Goal: Information Seeking & Learning: Learn about a topic

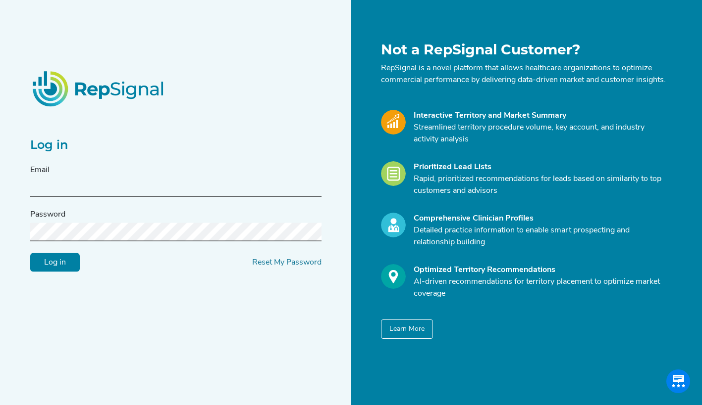
type input "[EMAIL_ADDRESS][DOMAIN_NAME]"
click at [66, 267] on input "Log in" at bounding box center [55, 262] width 50 height 19
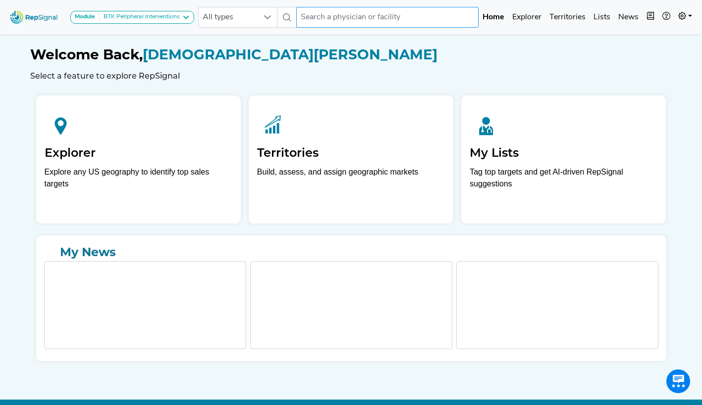
click at [359, 17] on input "text" at bounding box center [387, 17] width 182 height 21
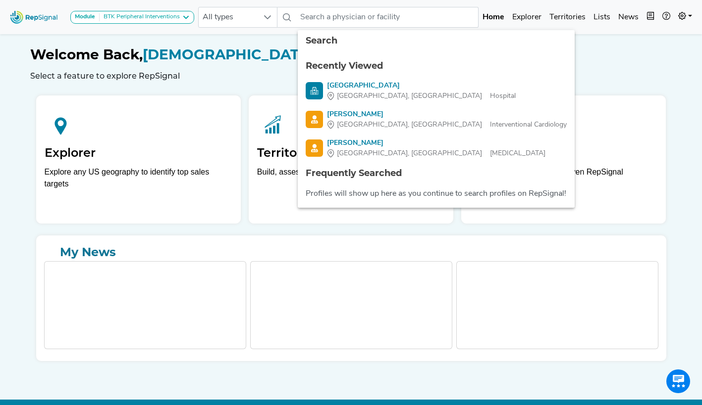
click at [274, 68] on div "Welcome Back, Kristen Wotsch Select a feature to explore RepSignal" at bounding box center [351, 64] width 642 height 34
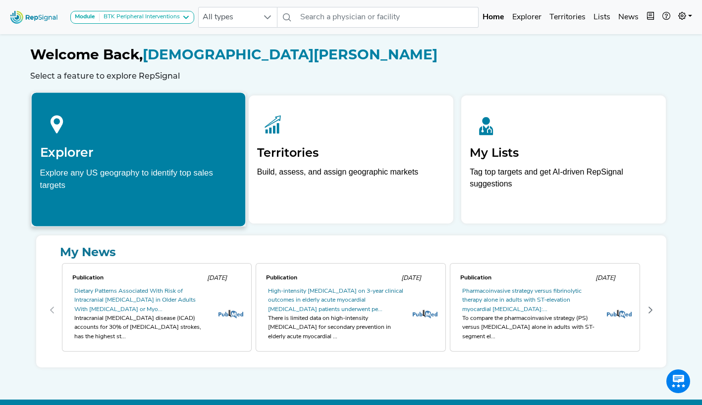
click at [181, 175] on div "Explore any US geography to identify top sales targets" at bounding box center [138, 178] width 197 height 25
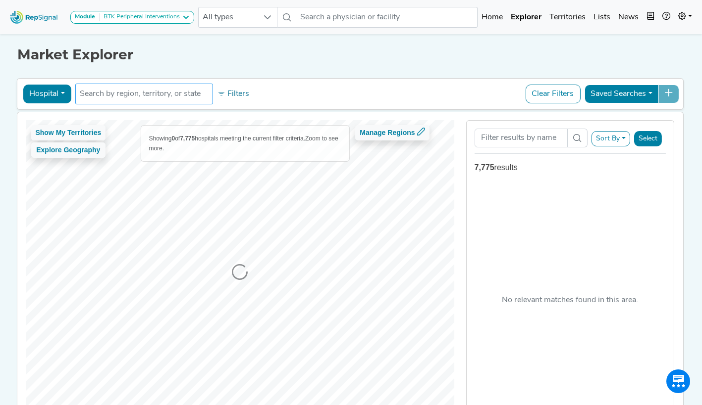
click at [143, 94] on input "text" at bounding box center [144, 94] width 129 height 12
click at [56, 95] on button "Hospital" at bounding box center [47, 94] width 48 height 19
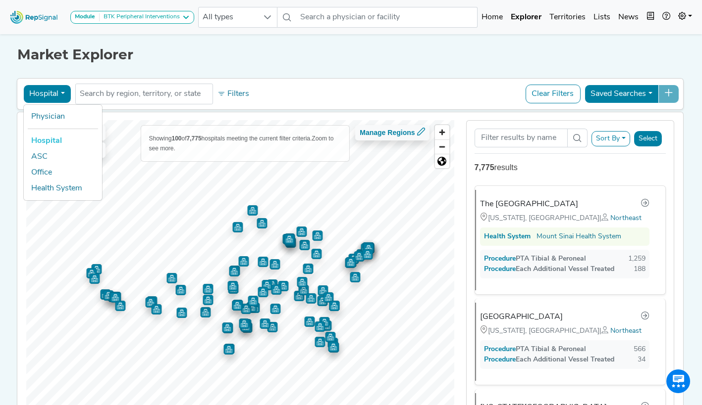
click at [56, 95] on button "Hospital" at bounding box center [47, 94] width 48 height 19
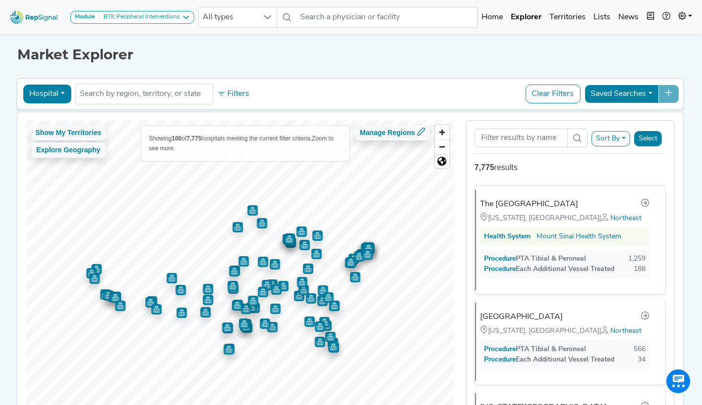
click at [56, 95] on button "Hospital" at bounding box center [47, 94] width 48 height 19
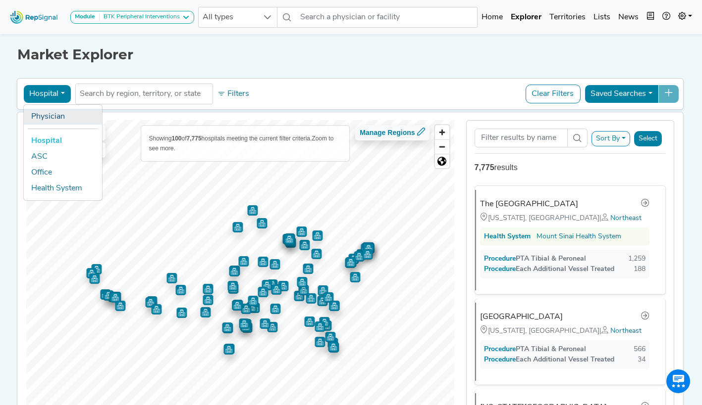
click at [55, 112] on link "Physician" at bounding box center [62, 117] width 78 height 16
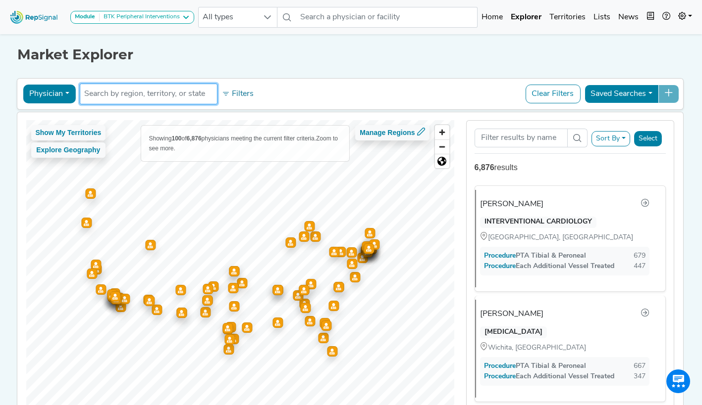
click at [99, 93] on input "text" at bounding box center [148, 94] width 129 height 12
type input "inder singh"
click at [59, 90] on button "Physician" at bounding box center [49, 94] width 52 height 19
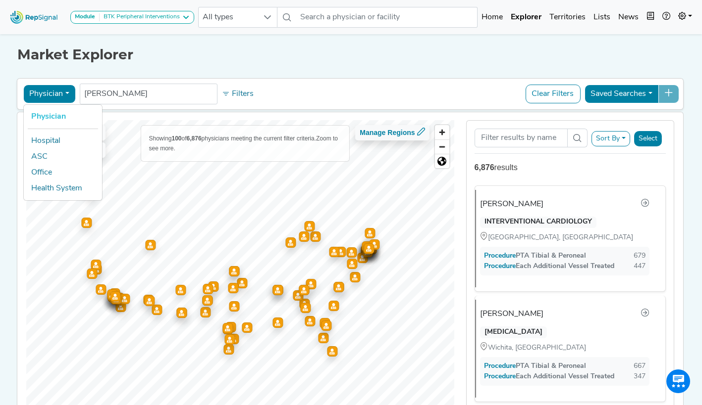
click at [53, 108] on ul "Physician Hospital ASC Office Health System" at bounding box center [62, 152] width 79 height 97
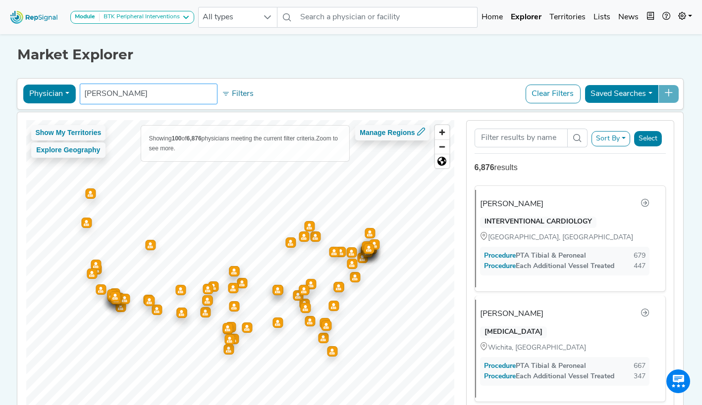
click at [125, 94] on input "inder singh" at bounding box center [148, 94] width 129 height 12
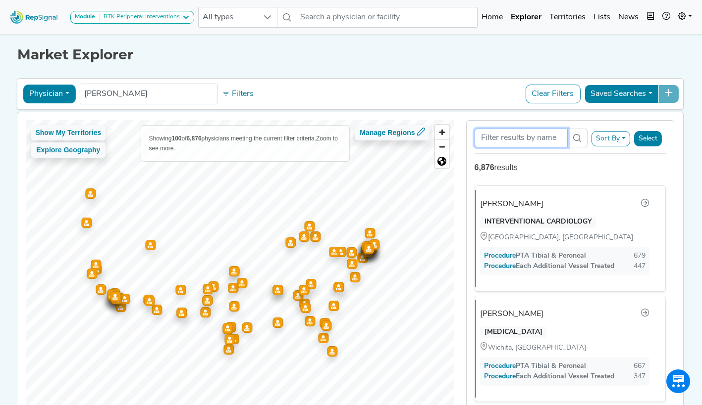
click at [519, 138] on input "Search Term" at bounding box center [520, 138] width 93 height 19
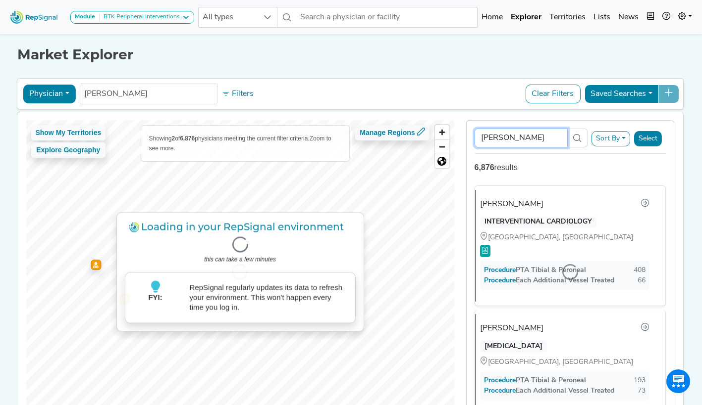
type input "inder singh"
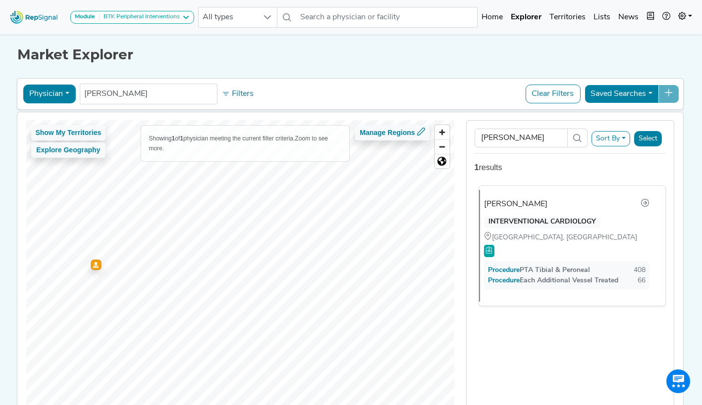
click at [526, 222] on div "INTERVENTIONAL CARDIOLOGY" at bounding box center [542, 223] width 116 height 12
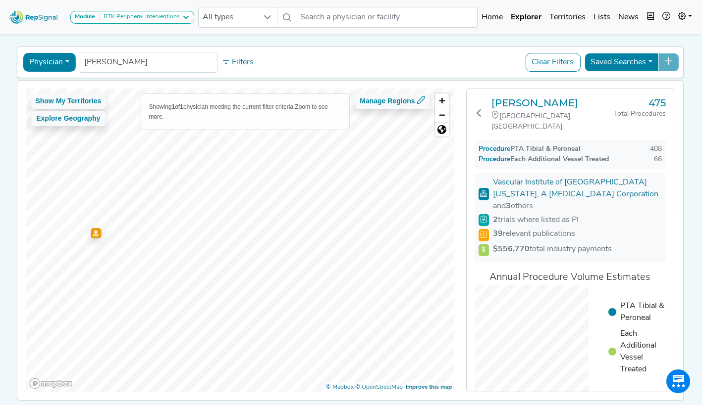
scroll to position [32, 0]
click at [484, 246] on icon at bounding box center [483, 249] width 3 height 6
click at [536, 245] on span "$556,770 total industry payments" at bounding box center [552, 249] width 119 height 8
click at [511, 245] on strong "$556,770" at bounding box center [511, 249] width 37 height 8
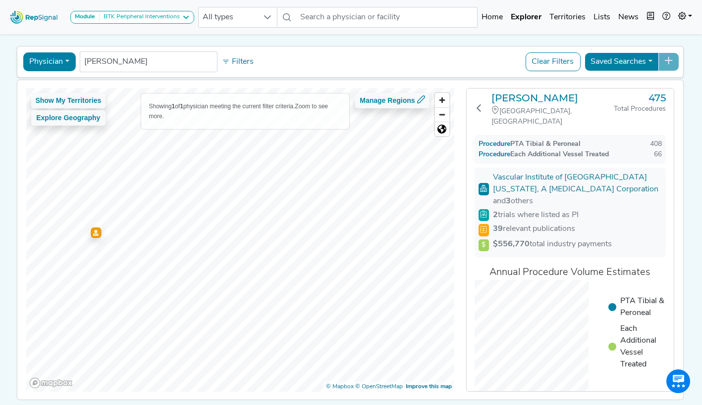
click at [527, 241] on strong "$556,770" at bounding box center [511, 245] width 37 height 8
click at [505, 99] on h3 "[PERSON_NAME]" at bounding box center [552, 98] width 122 height 12
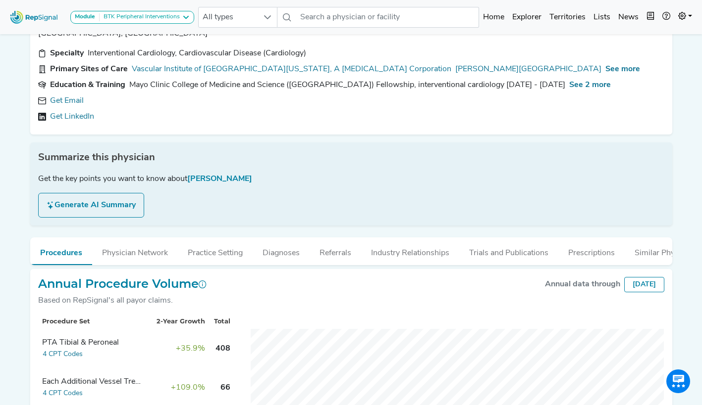
scroll to position [42, 0]
click at [605, 72] on span "See more" at bounding box center [622, 70] width 35 height 8
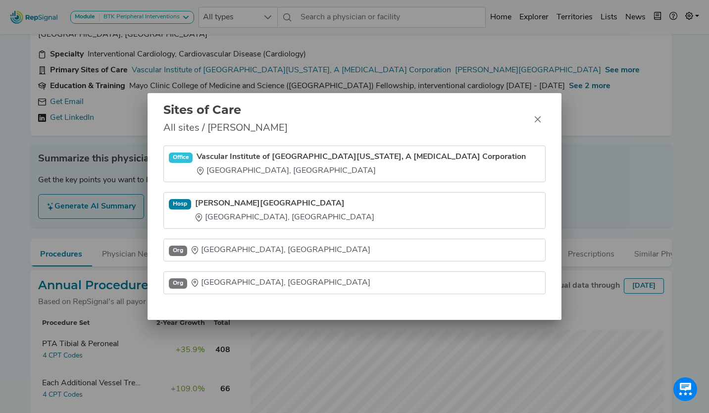
click at [543, 136] on div "Sites of Care All sites / [PERSON_NAME]" at bounding box center [354, 119] width 413 height 53
click at [537, 124] on button "Close" at bounding box center [538, 119] width 16 height 16
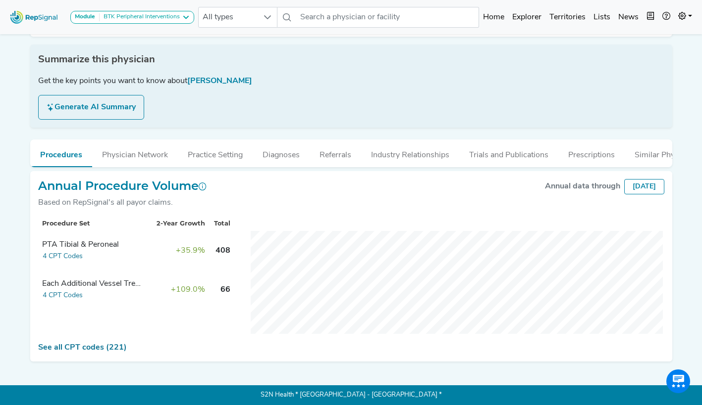
scroll to position [144, 0]
click at [417, 158] on button "Industry Relationships" at bounding box center [410, 153] width 98 height 27
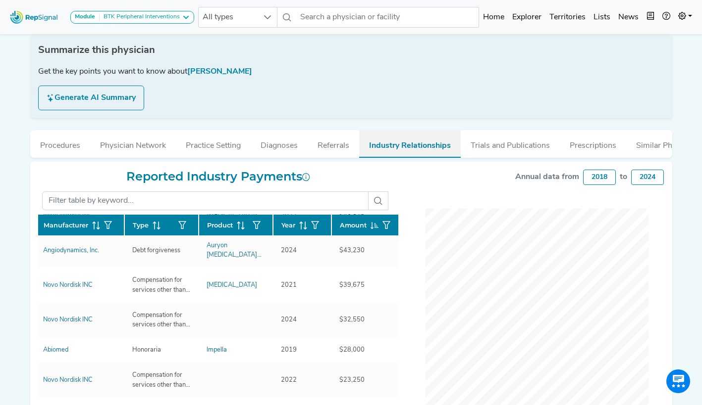
scroll to position [150, 0]
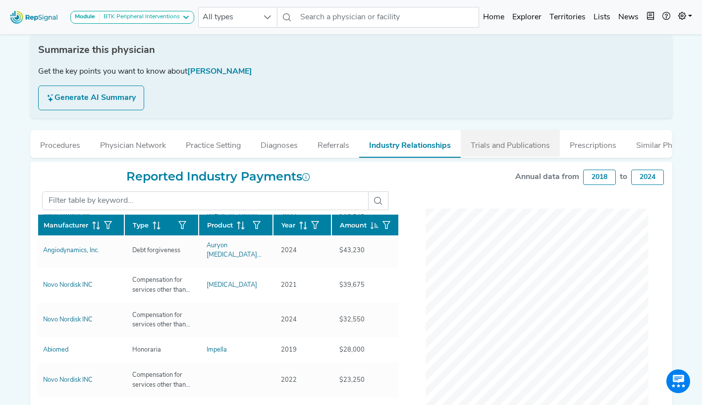
click at [523, 151] on button "Trials and Publications" at bounding box center [509, 143] width 99 height 27
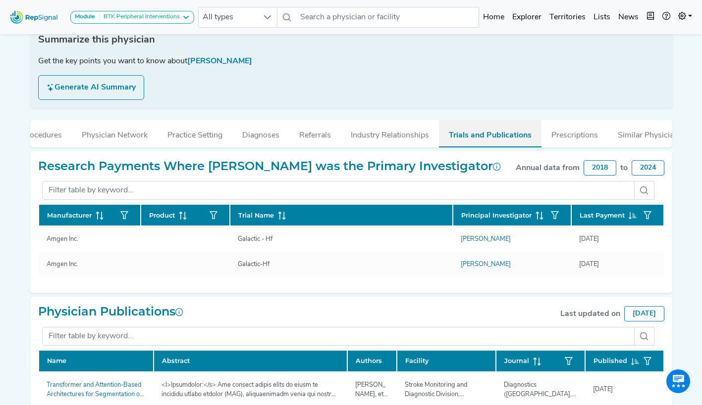
scroll to position [0, 0]
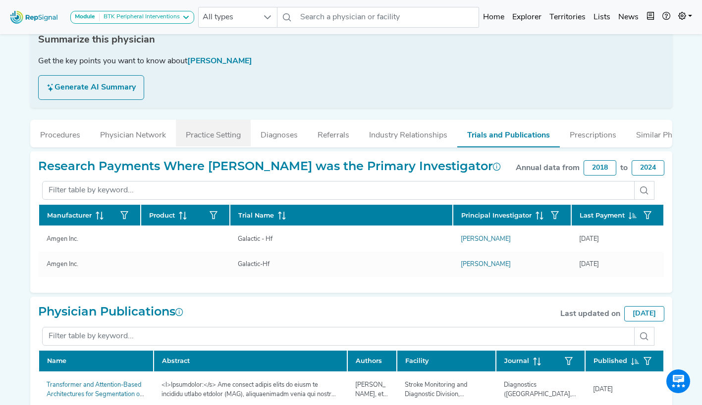
click at [210, 142] on button "Practice Setting" at bounding box center [213, 133] width 75 height 27
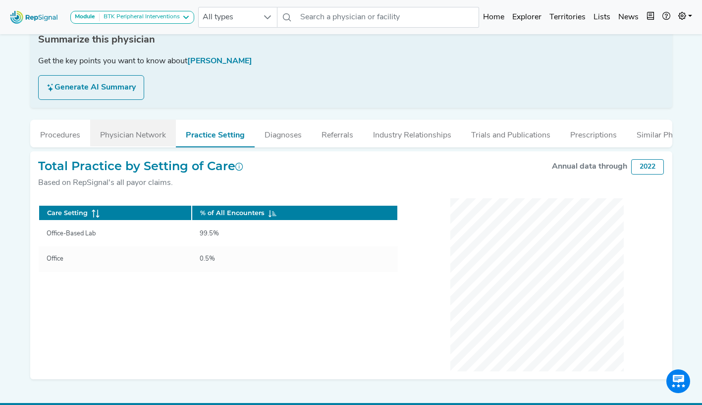
click at [142, 137] on button "Physician Network" at bounding box center [133, 133] width 86 height 27
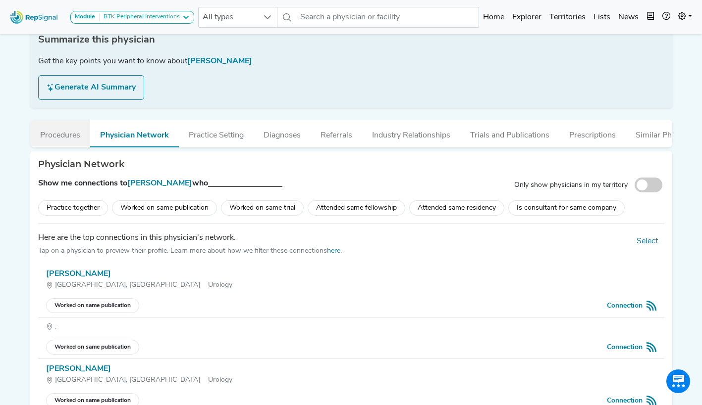
click at [63, 142] on button "Procedures" at bounding box center [60, 133] width 60 height 27
